Goal: Find specific page/section: Find specific page/section

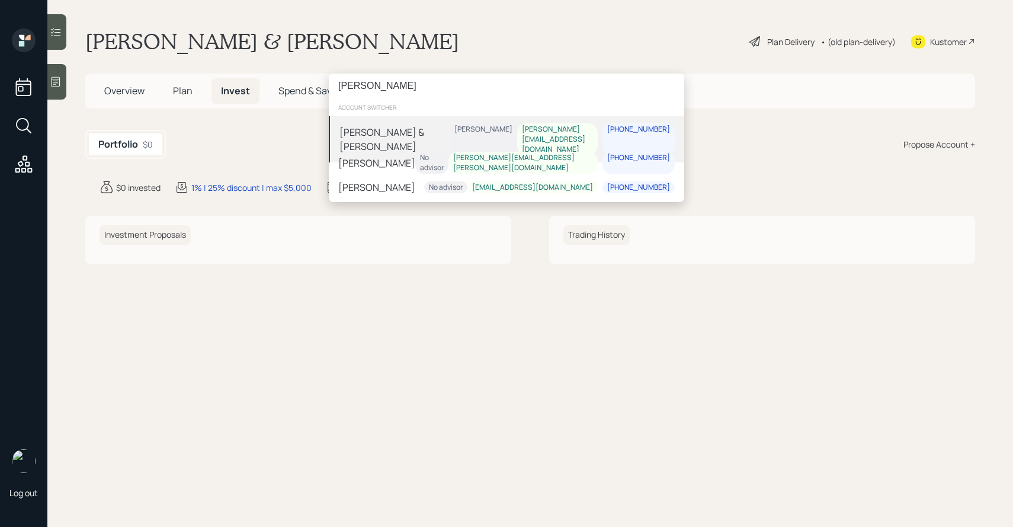
type input "[PERSON_NAME]"
click at [486, 127] on div "[PERSON_NAME] & [PERSON_NAME] [PERSON_NAME] Boghos [EMAIL_ADDRESS][DOMAIN_NAME]…" at bounding box center [506, 139] width 355 height 46
